Goal: Information Seeking & Learning: Learn about a topic

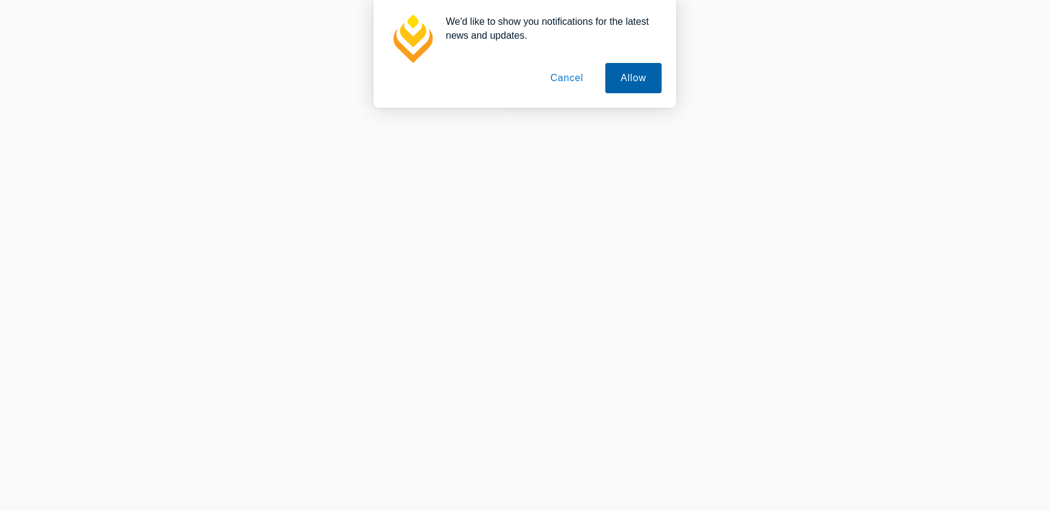
click at [612, 82] on button "Allow" at bounding box center [633, 78] width 56 height 30
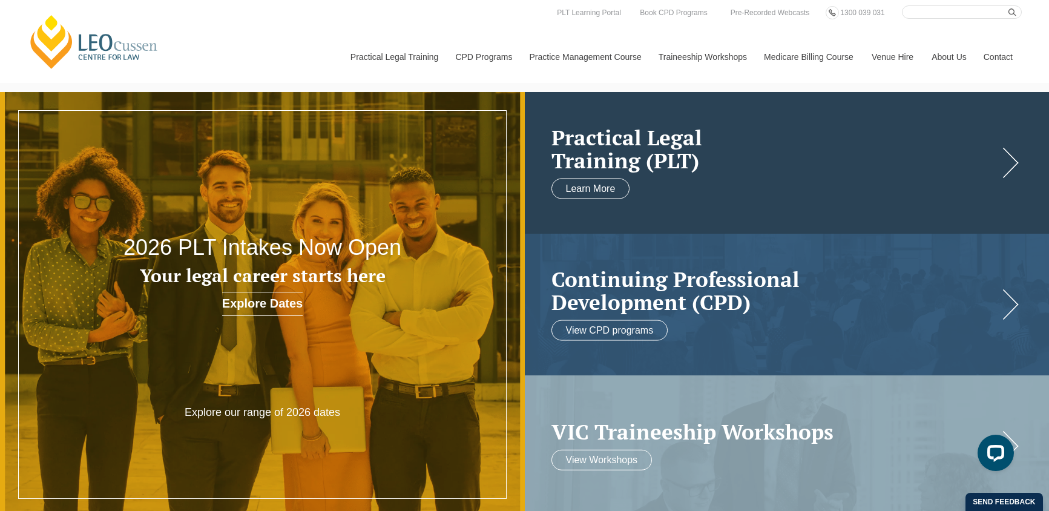
click at [623, 180] on link at bounding box center [787, 163] width 525 height 142
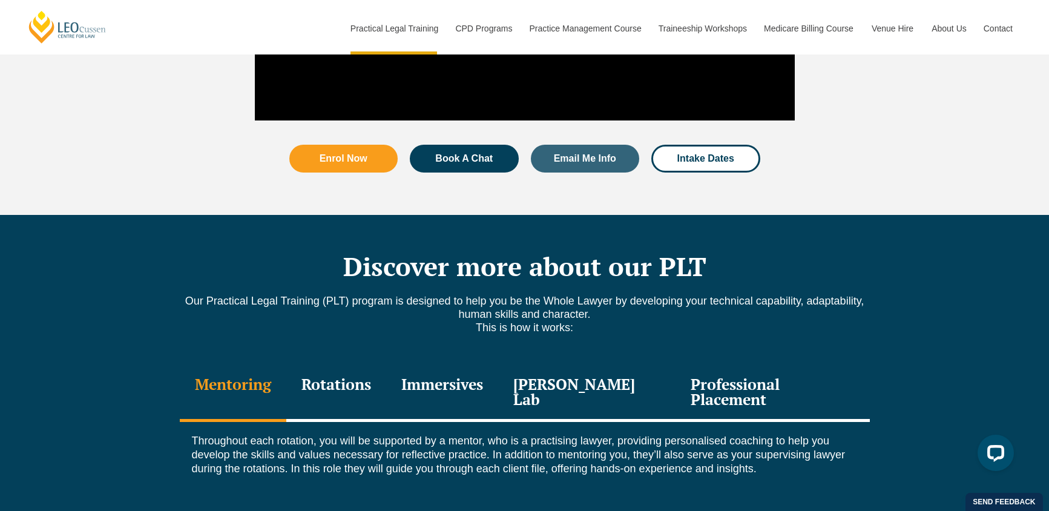
scroll to position [1753, 0]
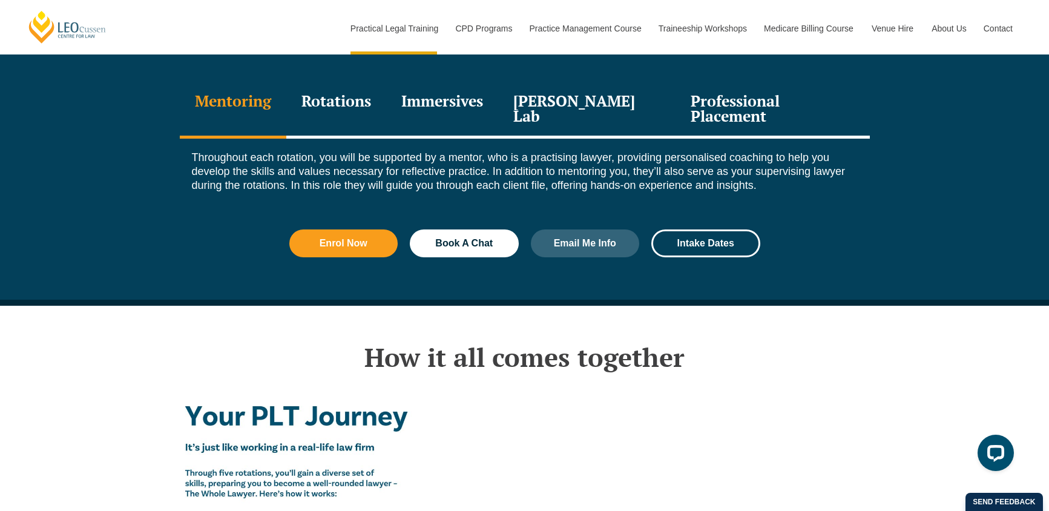
click at [367, 81] on div "Rotations" at bounding box center [336, 109] width 100 height 57
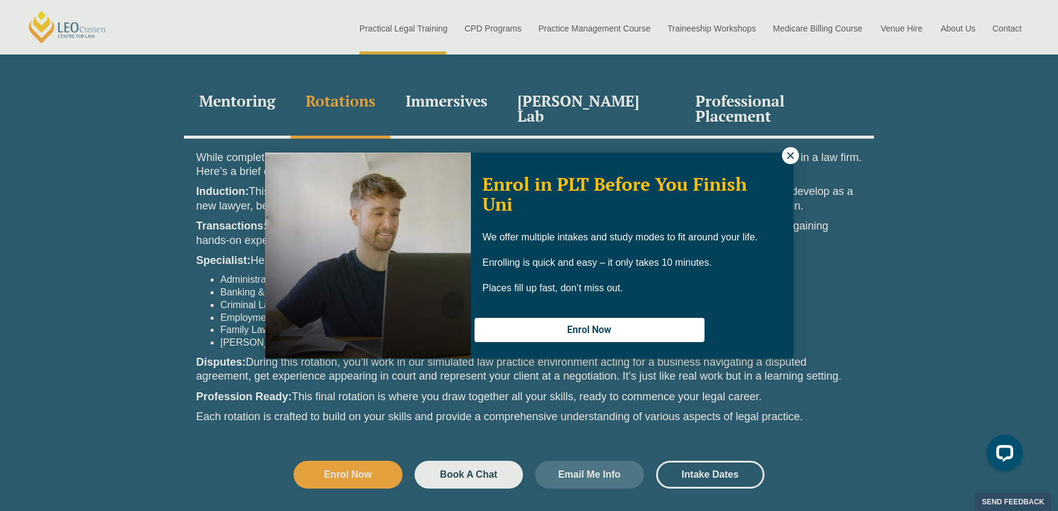
click at [793, 148] on button at bounding box center [790, 155] width 17 height 17
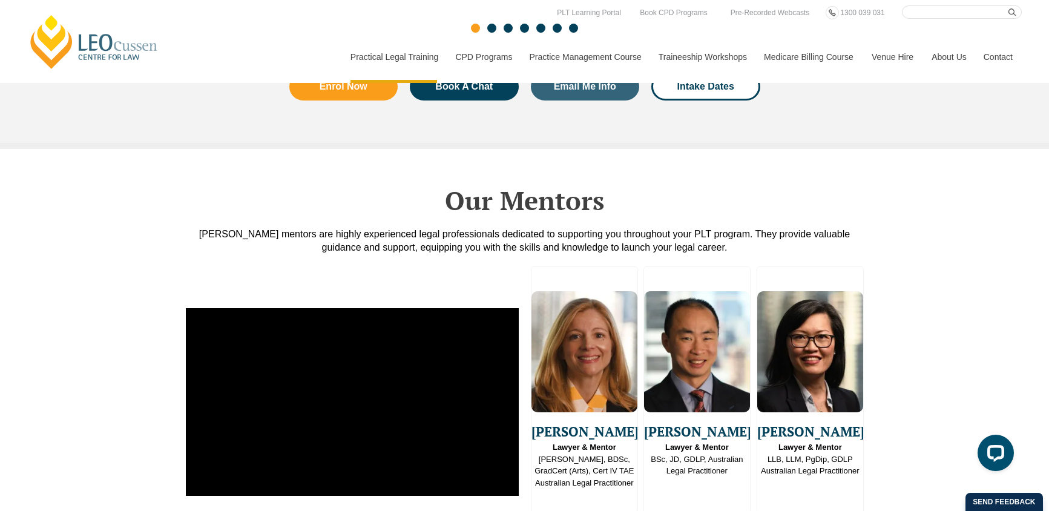
scroll to position [2866, 0]
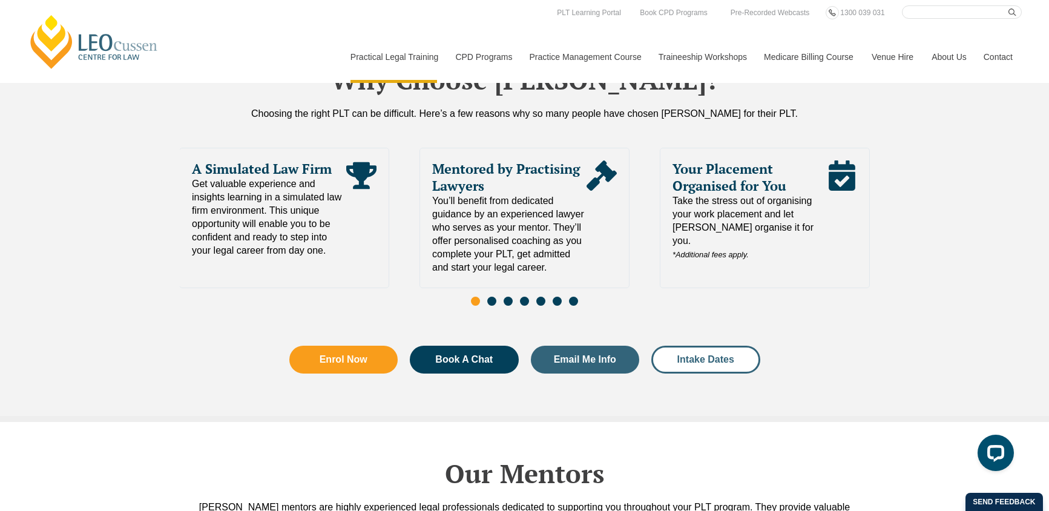
click at [686, 355] on span "Intake Dates" at bounding box center [705, 360] width 57 height 10
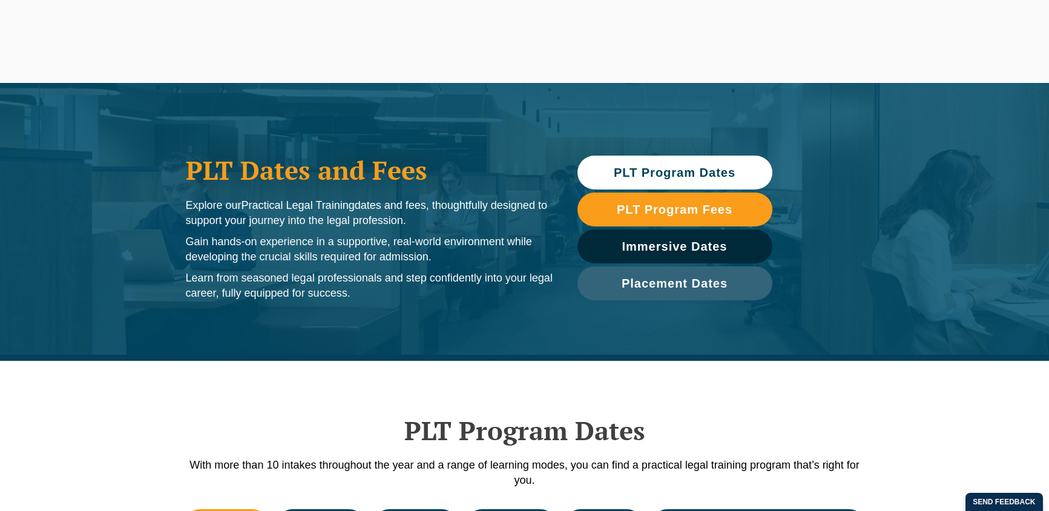
click at [661, 183] on link "PLT Program Dates" at bounding box center [674, 173] width 195 height 34
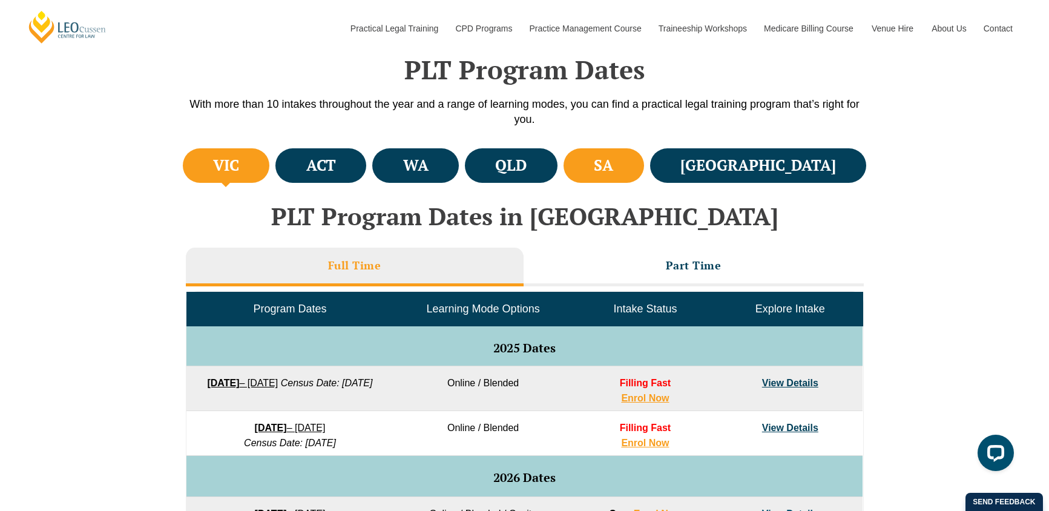
click at [644, 174] on li "SA" at bounding box center [603, 165] width 80 height 34
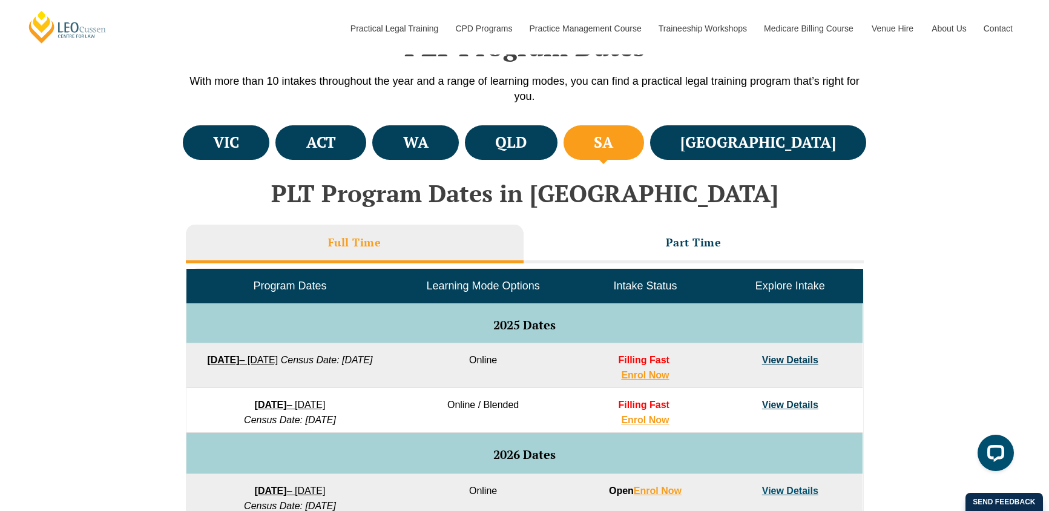
scroll to position [537, 0]
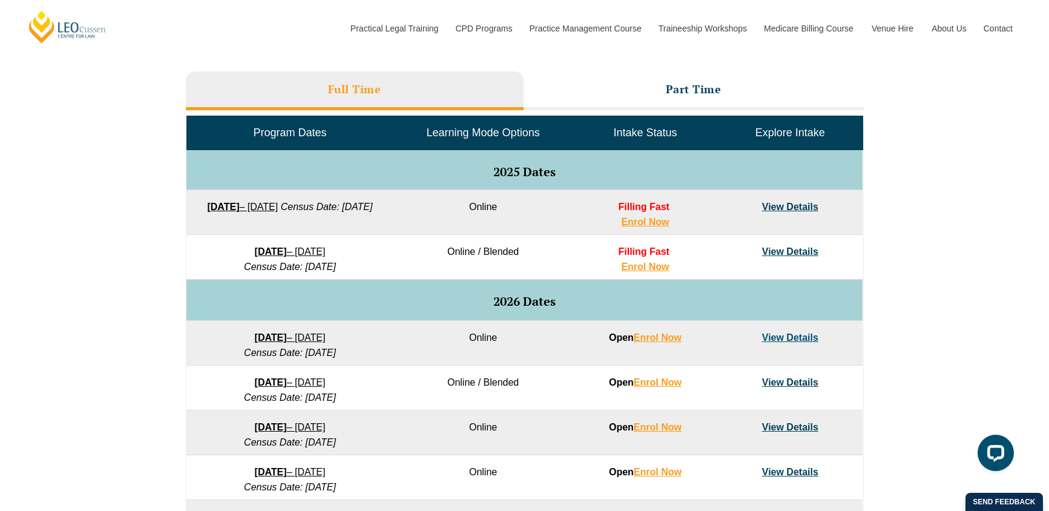
click at [326, 251] on link "8 December 2025 – 8 May 2026" at bounding box center [290, 251] width 71 height 10
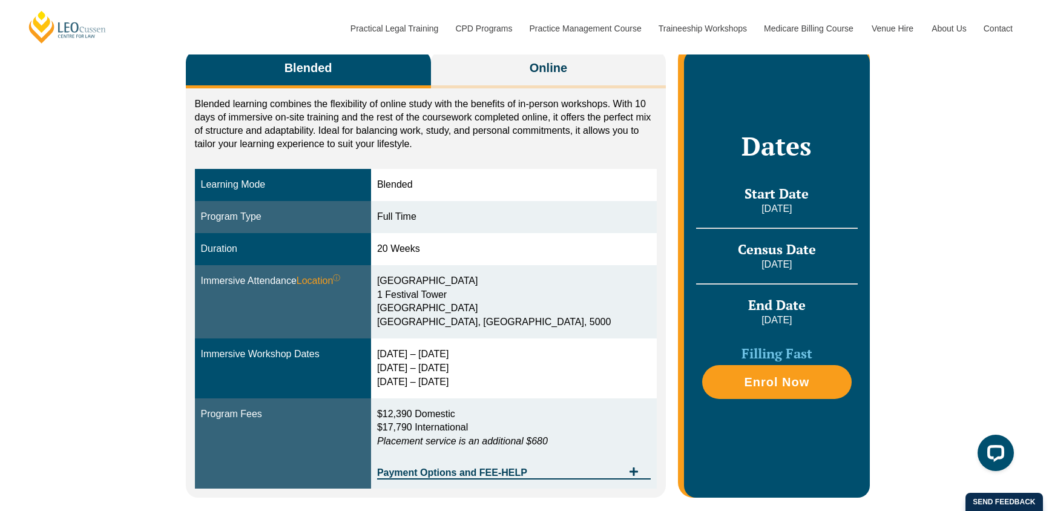
drag, startPoint x: 425, startPoint y: 347, endPoint x: 442, endPoint y: 367, distance: 26.2
click at [507, 355] on td "15 – 18 Dec 2025 10 – 12 March 2026 28 – 30 April 2026" at bounding box center [514, 368] width 286 height 60
drag, startPoint x: 417, startPoint y: 374, endPoint x: 497, endPoint y: 387, distance: 81.5
click at [497, 387] on div "15 – 18 Dec 2025 10 – 12 March 2026 28 – 30 April 2026" at bounding box center [514, 368] width 274 height 42
click at [501, 386] on div "15 – 18 Dec 2025 10 – 12 March 2026 28 – 30 April 2026" at bounding box center [514, 368] width 274 height 42
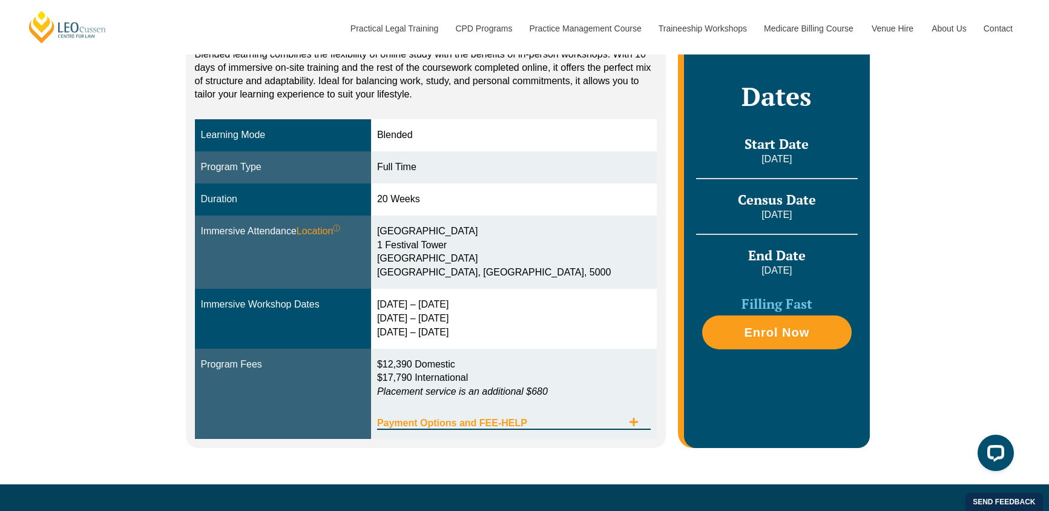
scroll to position [280, 0]
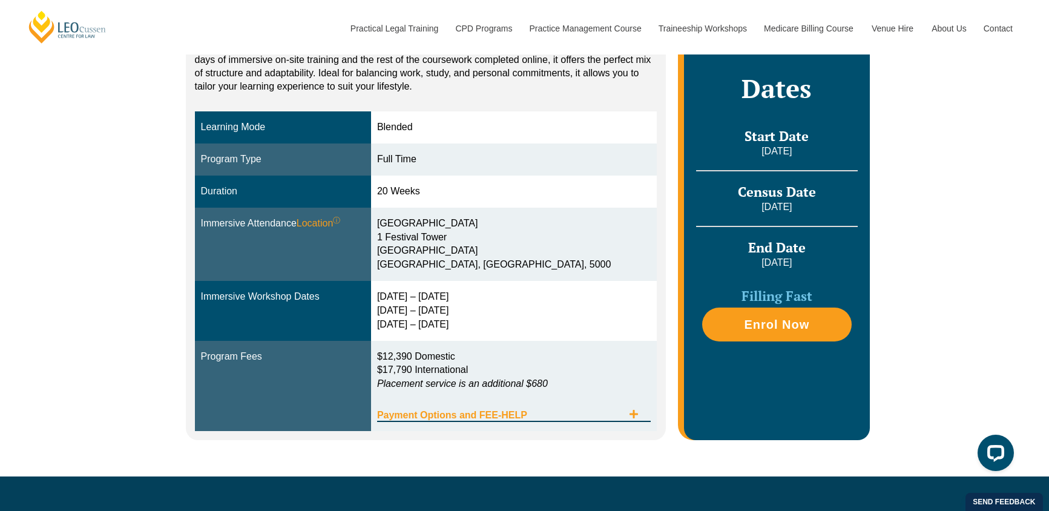
click at [504, 407] on div "Payment Options and FEE-HELP" at bounding box center [514, 409] width 274 height 25
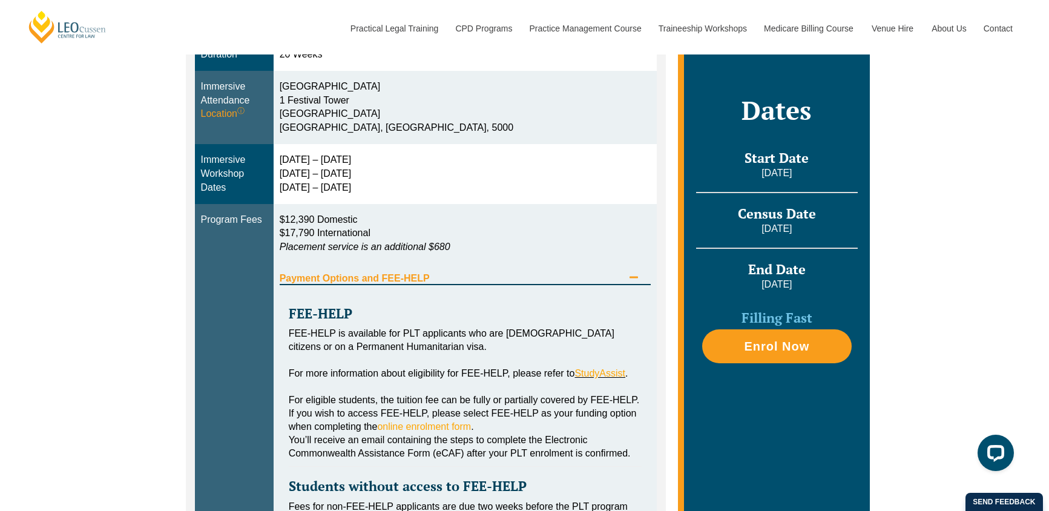
scroll to position [533, 0]
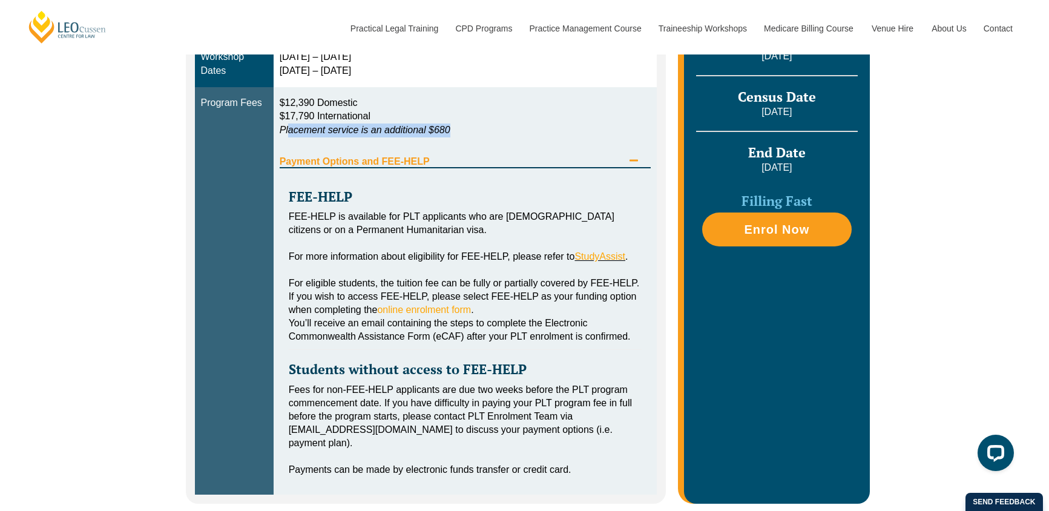
drag, startPoint x: 287, startPoint y: 130, endPoint x: 497, endPoint y: 125, distance: 210.6
click at [497, 125] on p "$12,390 Domestic $17,790 International Placement service is an additional $680" at bounding box center [466, 117] width 372 height 42
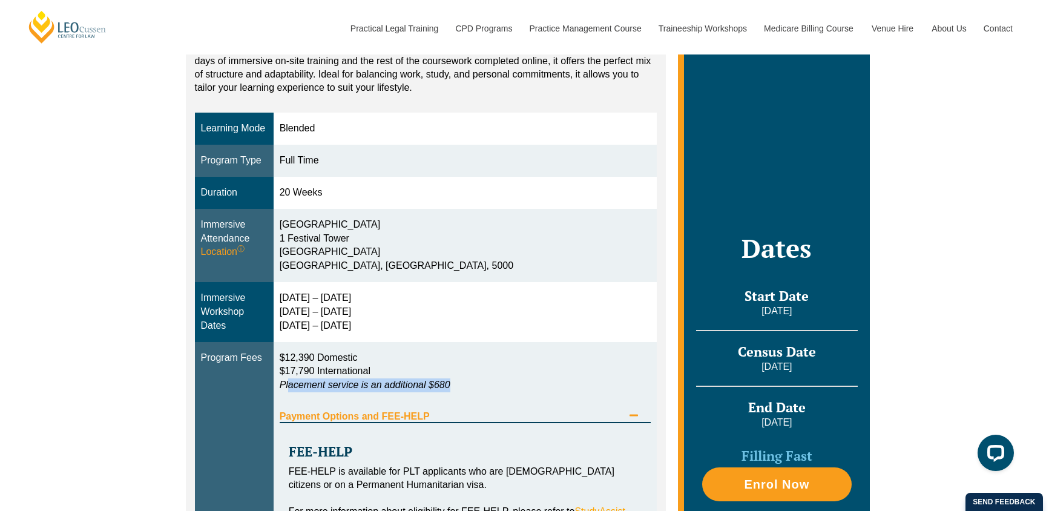
scroll to position [0, 0]
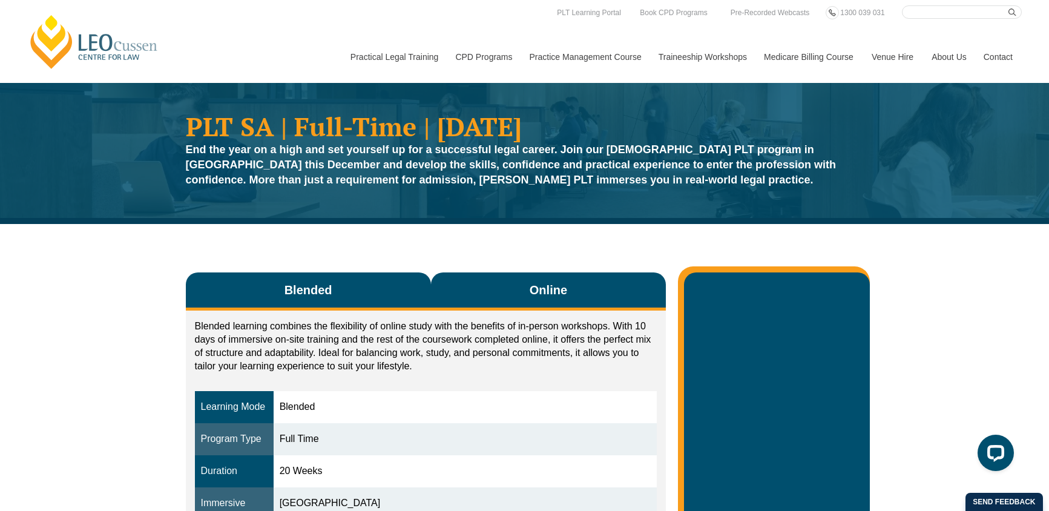
click at [532, 292] on span "Online" at bounding box center [549, 289] width 38 height 17
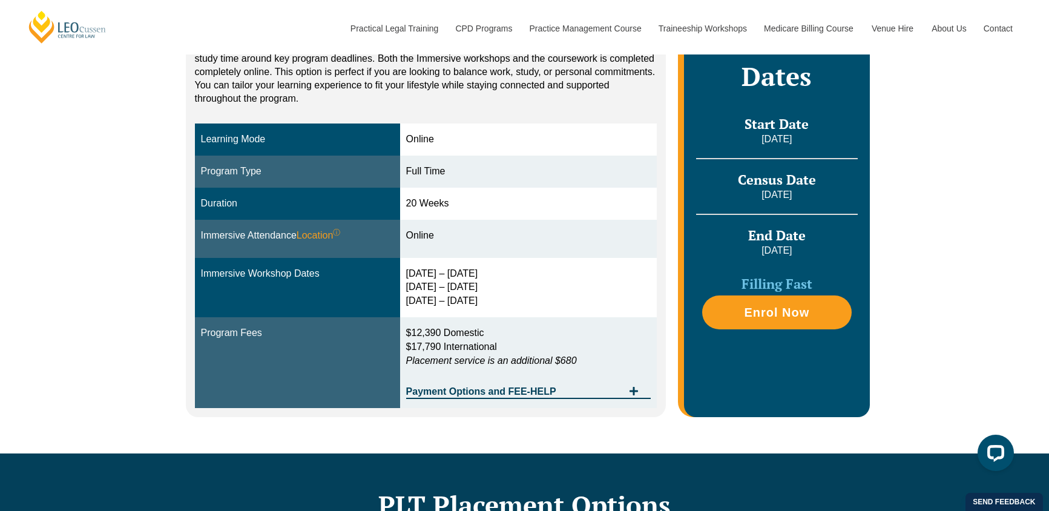
scroll to position [191, 0]
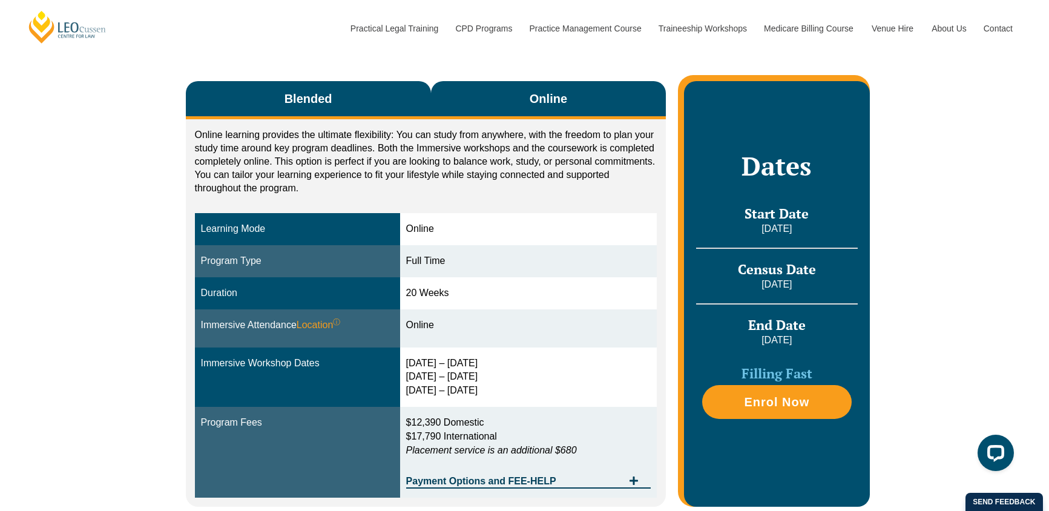
click at [324, 99] on span "Blended" at bounding box center [308, 98] width 48 height 17
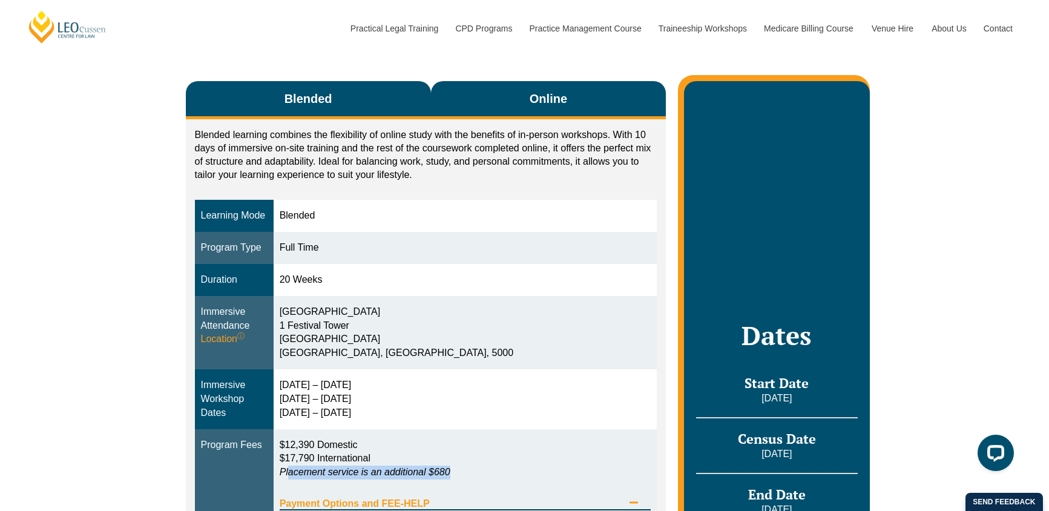
click at [556, 102] on span "Online" at bounding box center [549, 98] width 38 height 17
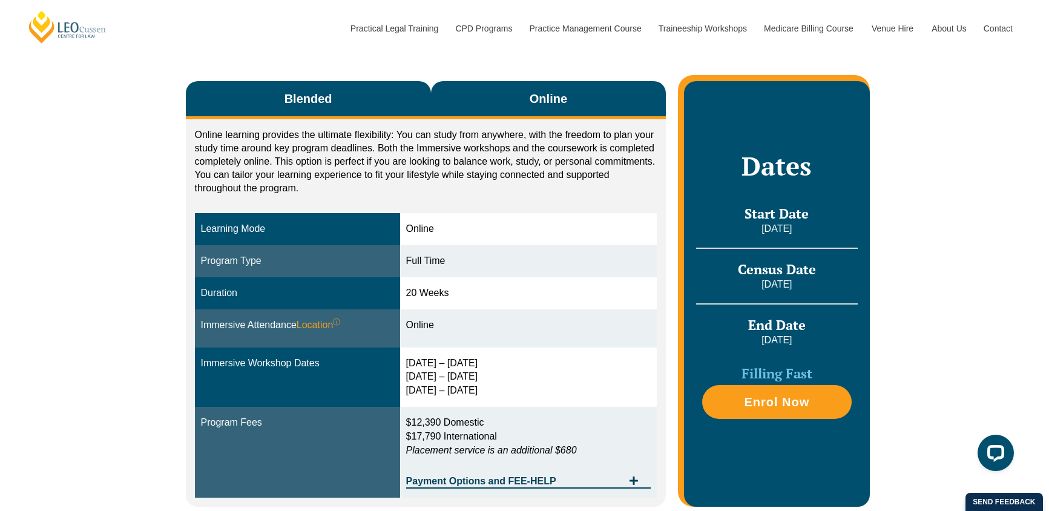
click at [376, 105] on button "Blended" at bounding box center [308, 100] width 245 height 38
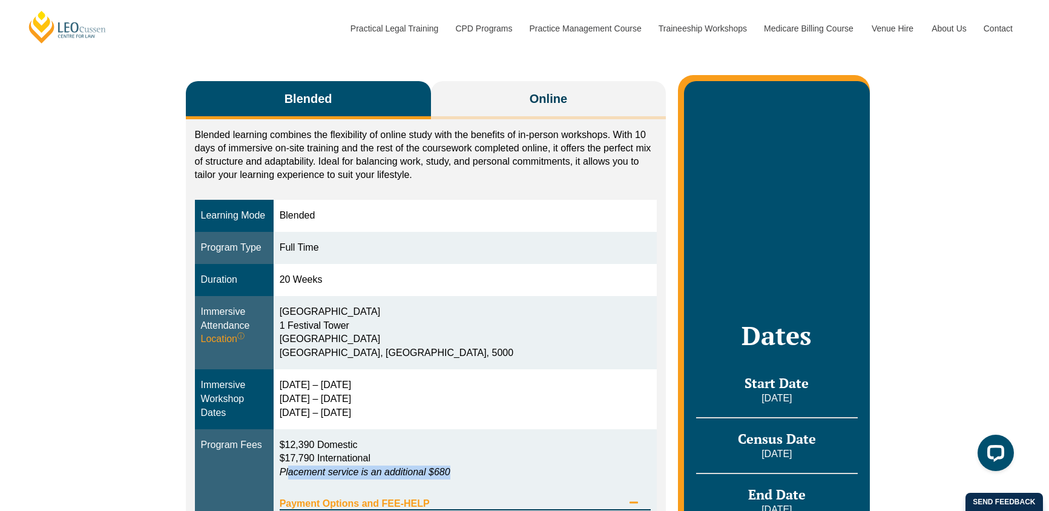
scroll to position [281, 0]
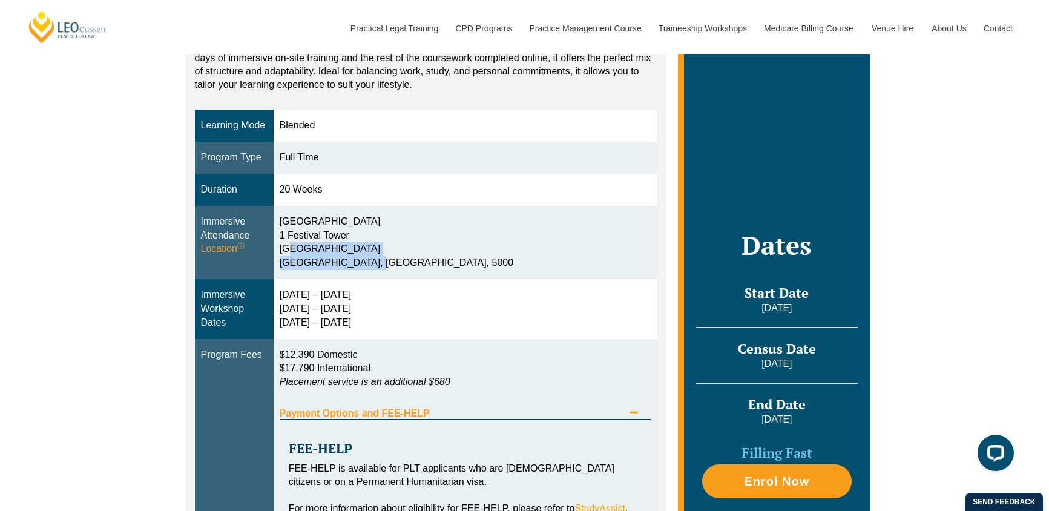
drag, startPoint x: 283, startPoint y: 246, endPoint x: 361, endPoint y: 268, distance: 81.1
click at [361, 268] on div "Flinders University City Campus 1 Festival Tower Station Road Adelaide, SA, 5000" at bounding box center [466, 242] width 372 height 55
click at [516, 274] on td "Flinders University City Campus 1 Festival Tower Station Road Adelaide, SA, 5000" at bounding box center [466, 242] width 384 height 73
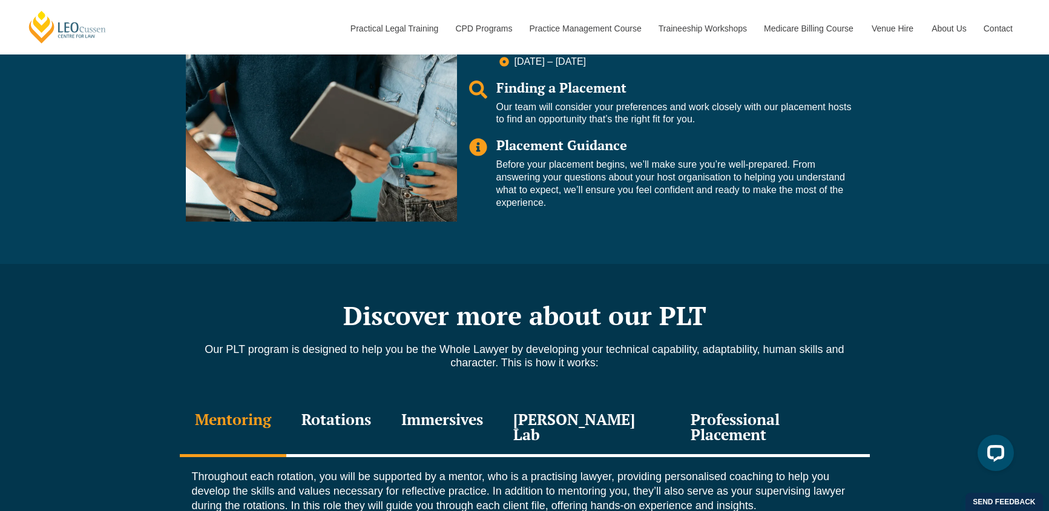
scroll to position [1537, 0]
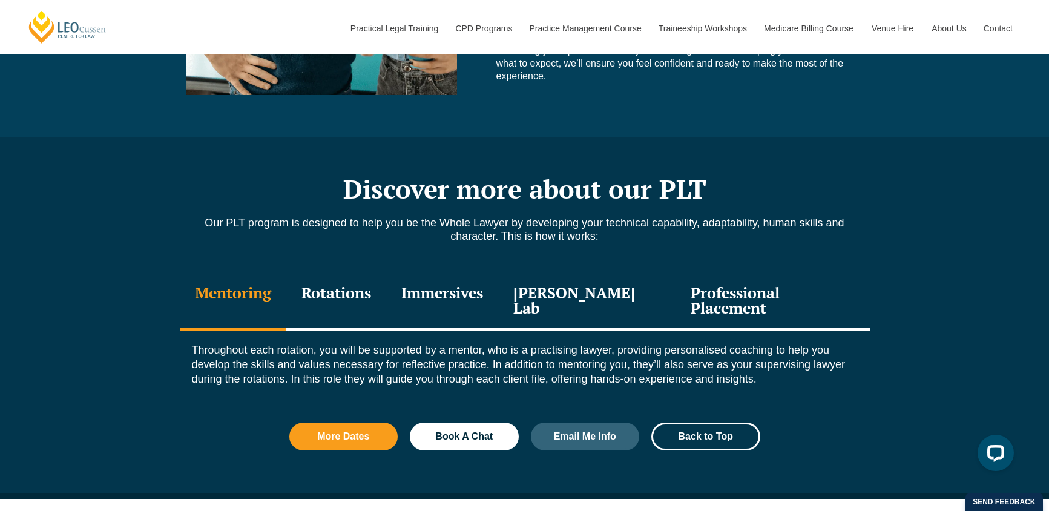
click at [454, 290] on div "Immersives" at bounding box center [442, 301] width 112 height 57
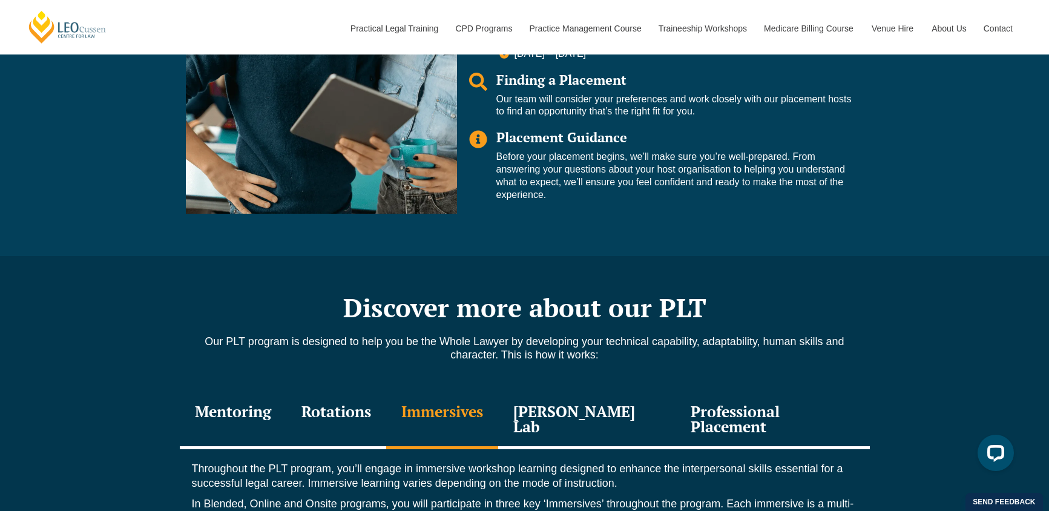
scroll to position [1085, 0]
